Goal: Transaction & Acquisition: Book appointment/travel/reservation

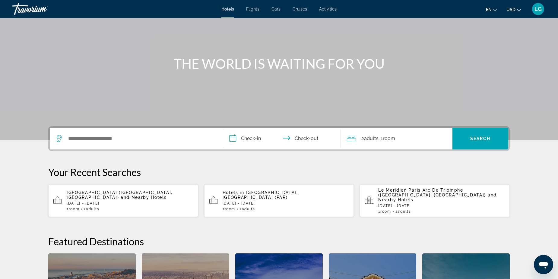
scroll to position [50, 0]
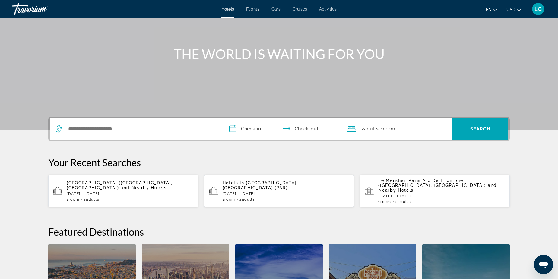
click at [411, 187] on span "and Nearby Hotels" at bounding box center [437, 188] width 119 height 10
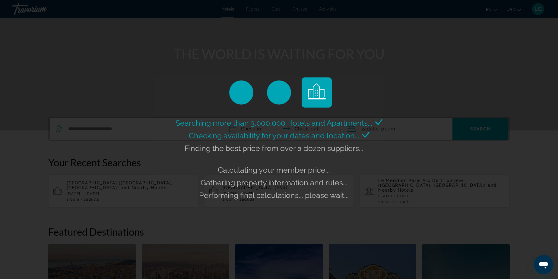
click at [139, 188] on div "Searching more than 3,000,000 Hotels and Apartments... Checking availability fo…" at bounding box center [279, 139] width 558 height 279
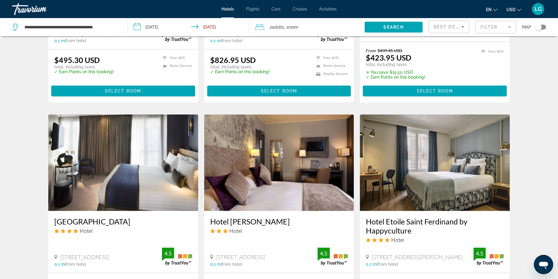
scroll to position [392, 0]
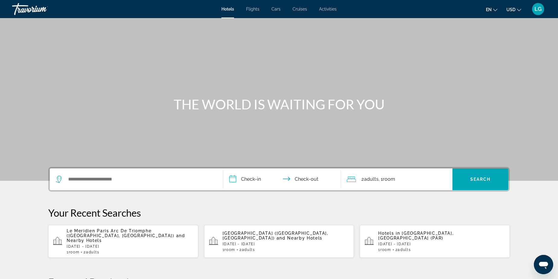
click at [540, 8] on span "LG" at bounding box center [537, 9] width 7 height 6
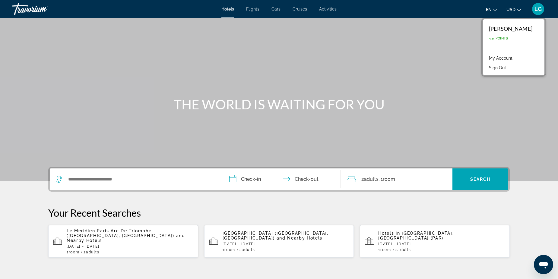
click at [492, 58] on link "My Account" at bounding box center [501, 58] width 30 height 8
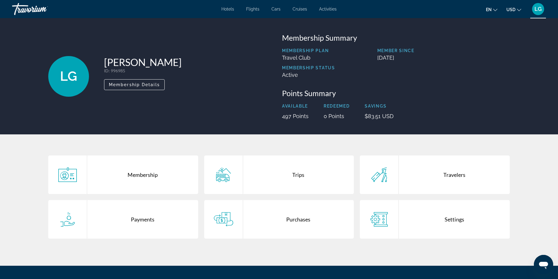
click at [304, 177] on div "Trips" at bounding box center [298, 175] width 111 height 39
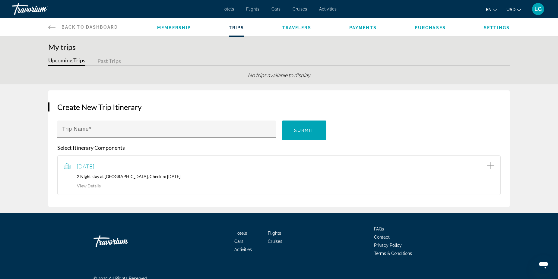
click at [89, 186] on link "View Details" at bounding box center [82, 185] width 37 height 5
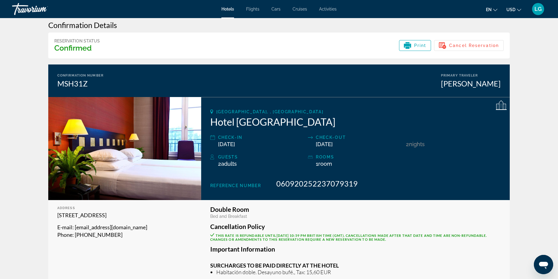
scroll to position [8, 0]
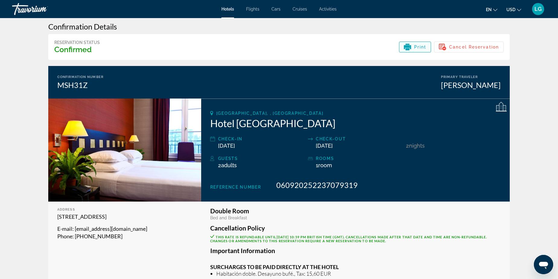
click at [410, 47] on icon "Main content" at bounding box center [407, 47] width 7 height 4
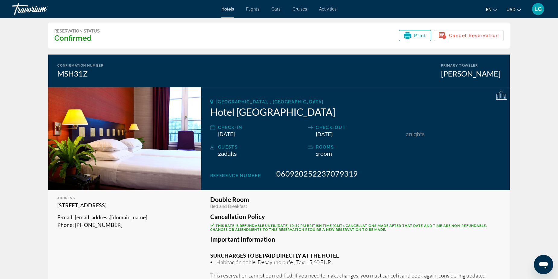
scroll to position [50, 0]
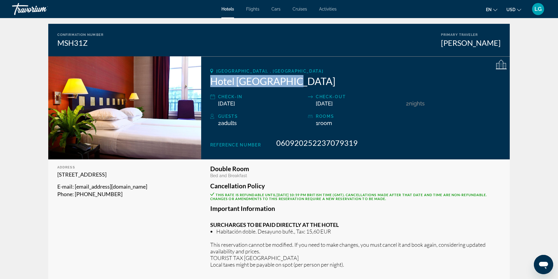
drag, startPoint x: 284, startPoint y: 80, endPoint x: 208, endPoint y: 80, distance: 76.6
click at [208, 80] on div "[GEOGRAPHIC_DATA], , [GEOGRAPHIC_DATA] Hotel [GEOGRAPHIC_DATA] Check-in [DATE] …" at bounding box center [355, 107] width 309 height 103
copy h2 "Hotel [GEOGRAPHIC_DATA]"
click at [36, 11] on div "Travorium" at bounding box center [42, 9] width 60 height 16
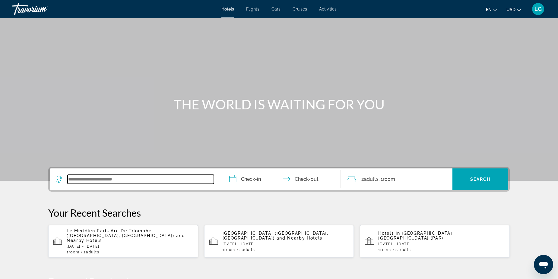
click at [148, 179] on input "Search widget" at bounding box center [141, 179] width 146 height 9
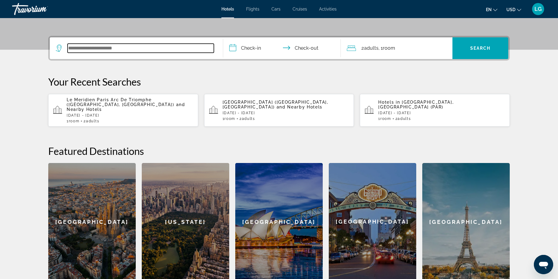
scroll to position [147, 0]
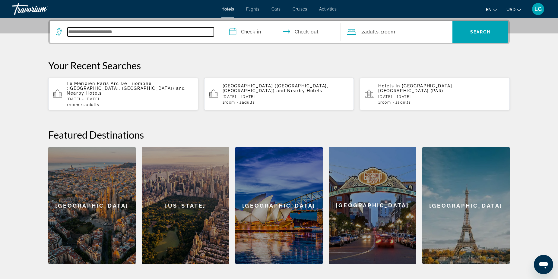
click at [125, 32] on input "Search widget" at bounding box center [141, 31] width 146 height 9
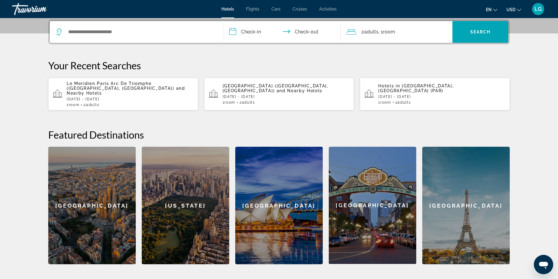
click at [255, 85] on span "[GEOGRAPHIC_DATA] ([GEOGRAPHIC_DATA], [GEOGRAPHIC_DATA])" at bounding box center [276, 89] width 106 height 10
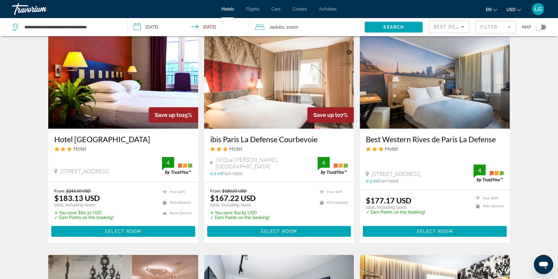
scroll to position [30, 0]
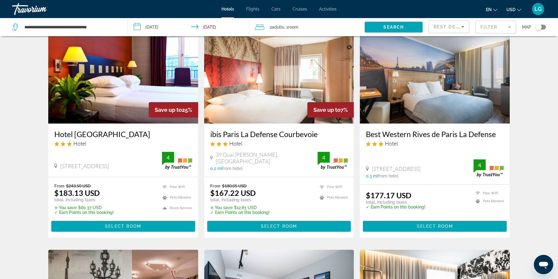
drag, startPoint x: 183, startPoint y: 111, endPoint x: 197, endPoint y: 110, distance: 14.5
click at [197, 110] on div "Save up to 25%" at bounding box center [173, 109] width 49 height 15
click at [146, 147] on div "Hotel" at bounding box center [123, 143] width 138 height 7
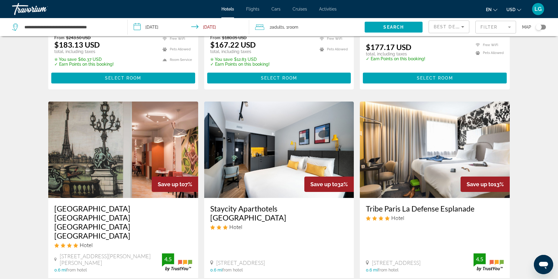
scroll to position [171, 0]
